Goal: Transaction & Acquisition: Purchase product/service

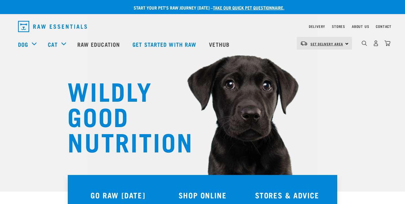
click at [324, 42] on link "Set Delivery Area" at bounding box center [326, 43] width 33 height 9
click at [318, 57] on link "[GEOGRAPHIC_DATA]" at bounding box center [324, 59] width 54 height 12
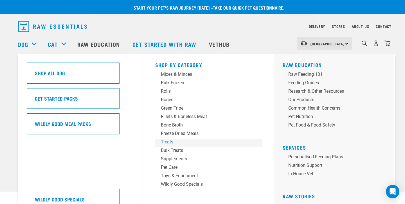
click at [171, 142] on div "Treats" at bounding box center [205, 141] width 88 height 7
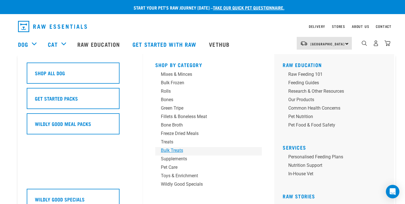
click at [180, 151] on div "Bulk Treats" at bounding box center [205, 150] width 88 height 7
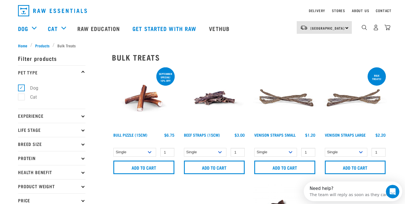
scroll to position [15, 0]
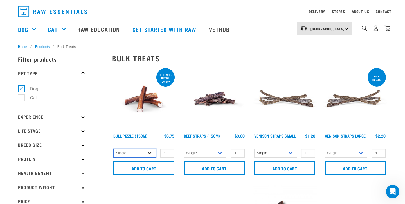
select select "443099"
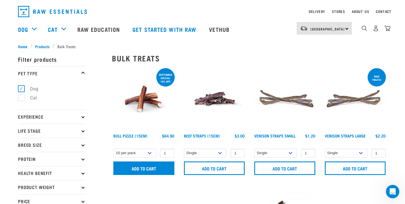
click at [150, 171] on input "Add to cart" at bounding box center [143, 167] width 61 height 13
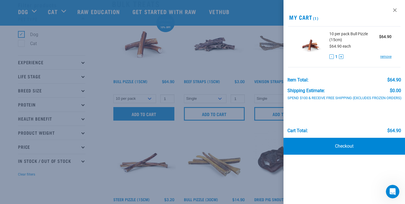
scroll to position [36, 0]
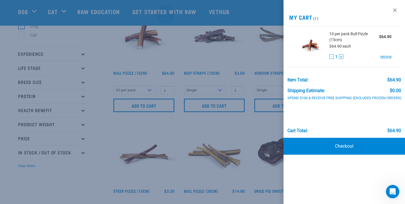
click at [93, 183] on div at bounding box center [202, 102] width 405 height 204
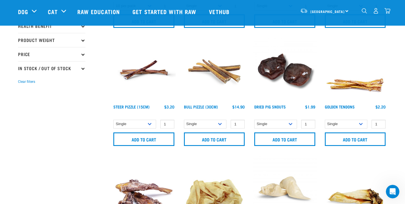
scroll to position [125, 0]
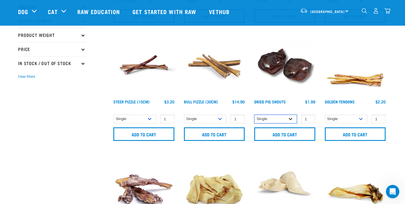
select select "443098"
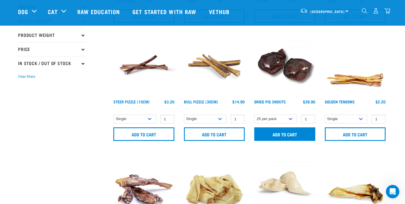
click at [278, 137] on input "Add to cart" at bounding box center [284, 133] width 61 height 13
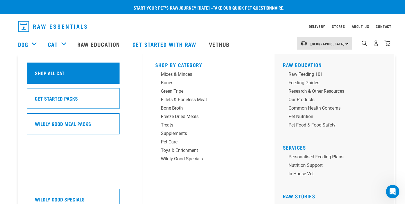
scroll to position [0, 0]
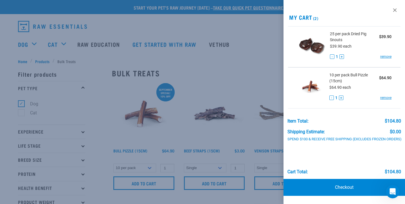
click at [2, 51] on div at bounding box center [202, 102] width 405 height 204
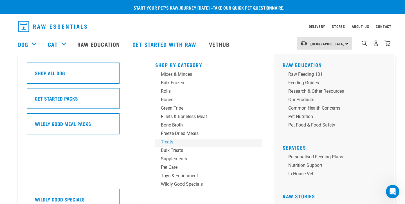
click at [172, 141] on div "Treats" at bounding box center [205, 141] width 88 height 7
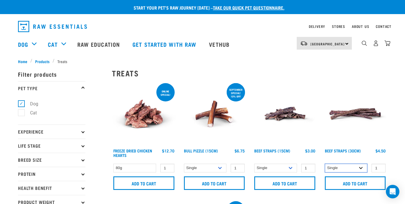
select select "251920"
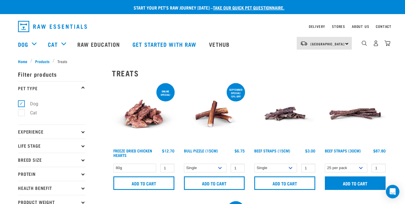
click at [356, 183] on input "Add to cart" at bounding box center [355, 182] width 61 height 13
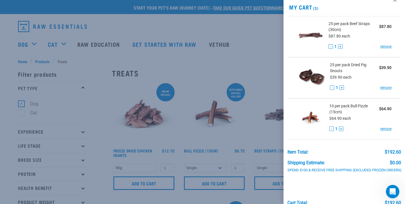
scroll to position [9, 0]
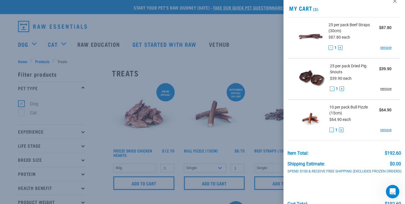
click at [391, 87] on link "remove" at bounding box center [385, 88] width 11 height 5
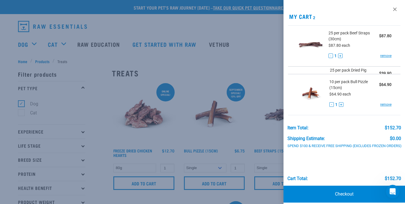
scroll to position [0, 0]
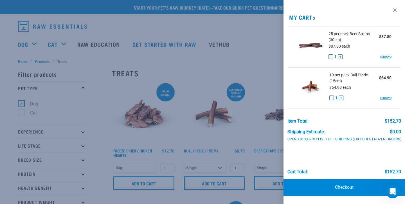
click at [256, 51] on div at bounding box center [202, 102] width 405 height 204
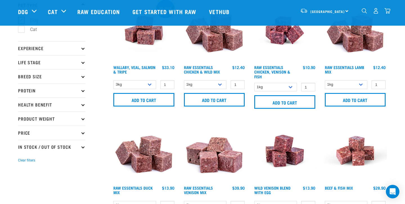
scroll to position [47, 0]
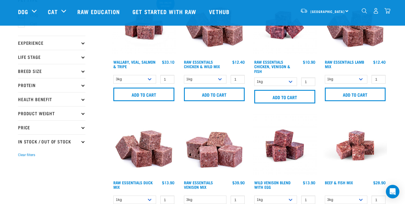
click at [79, 116] on p "Product Weight" at bounding box center [51, 113] width 67 height 14
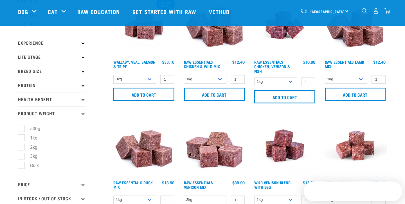
click at [21, 157] on label "3kg" at bounding box center [30, 155] width 19 height 7
click at [19, 157] on input "3kg" at bounding box center [20, 155] width 4 height 4
checkbox input "true"
click at [82, 113] on icon at bounding box center [82, 112] width 3 height 3
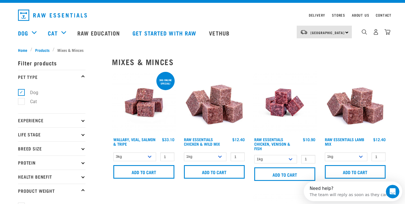
click at [81, 177] on p "Health Benefit" at bounding box center [51, 176] width 67 height 14
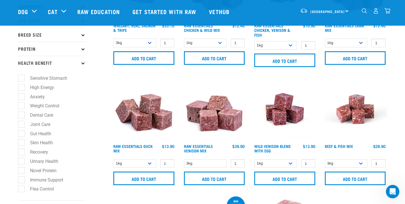
scroll to position [85, 0]
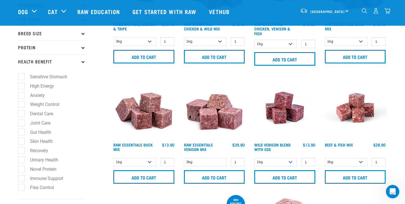
click at [85, 62] on p "Health Benefit" at bounding box center [51, 61] width 67 height 14
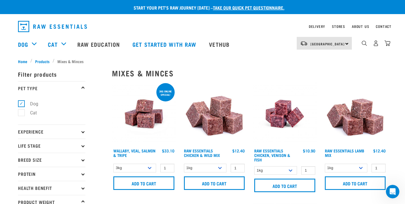
scroll to position [0, 0]
